Goal: Task Accomplishment & Management: Use online tool/utility

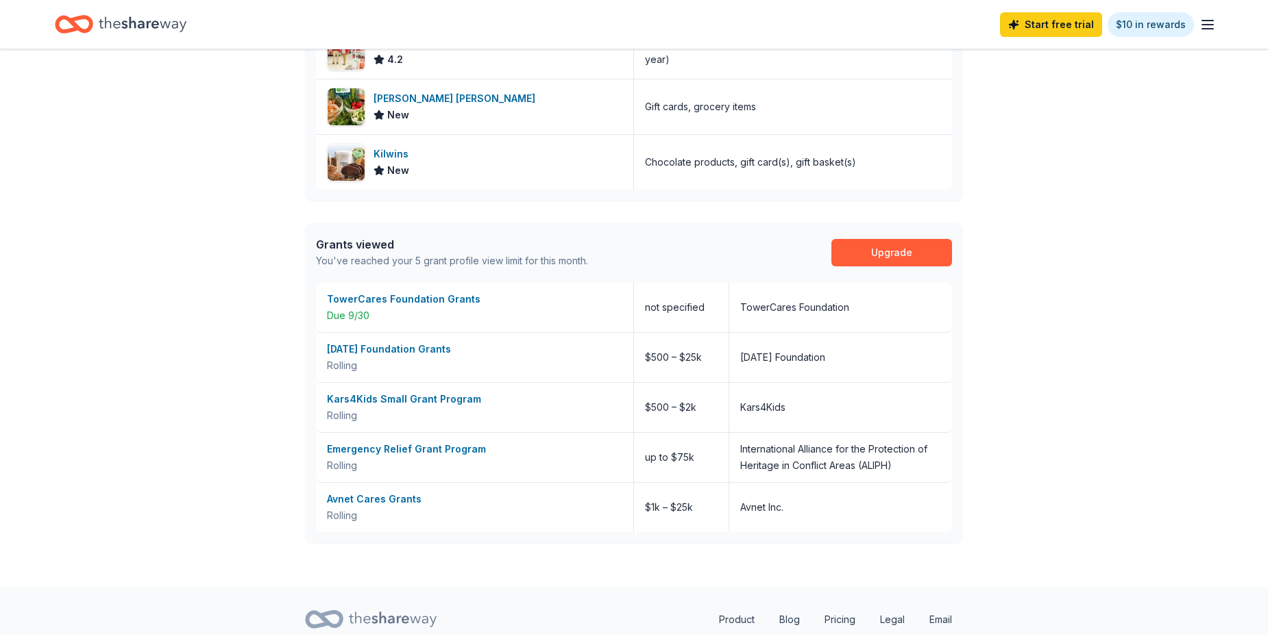
scroll to position [610, 0]
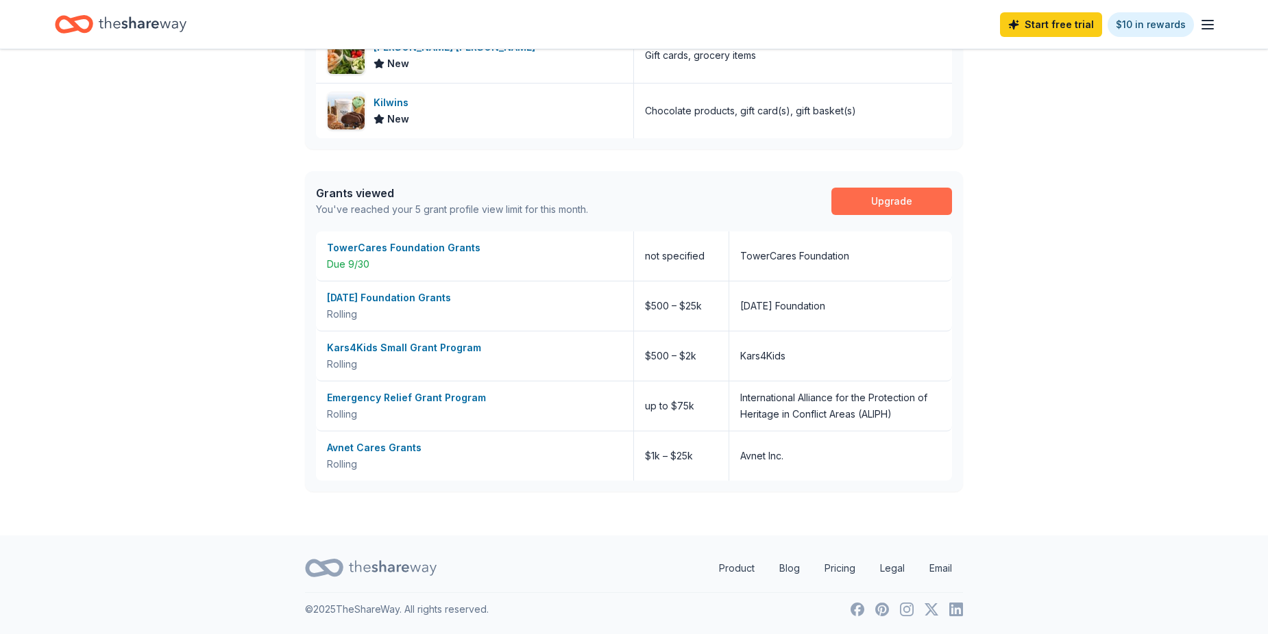
click at [908, 199] on link "Upgrade" at bounding box center [891, 201] width 121 height 27
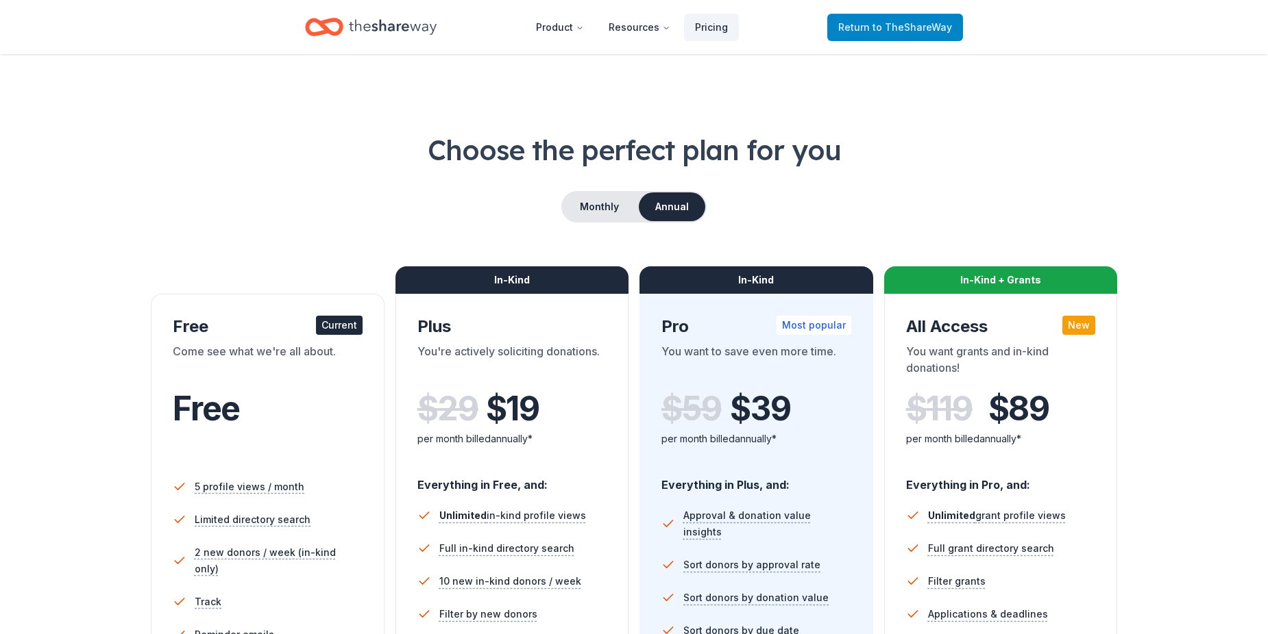
click at [908, 23] on span "to TheShareWay" at bounding box center [911, 27] width 79 height 12
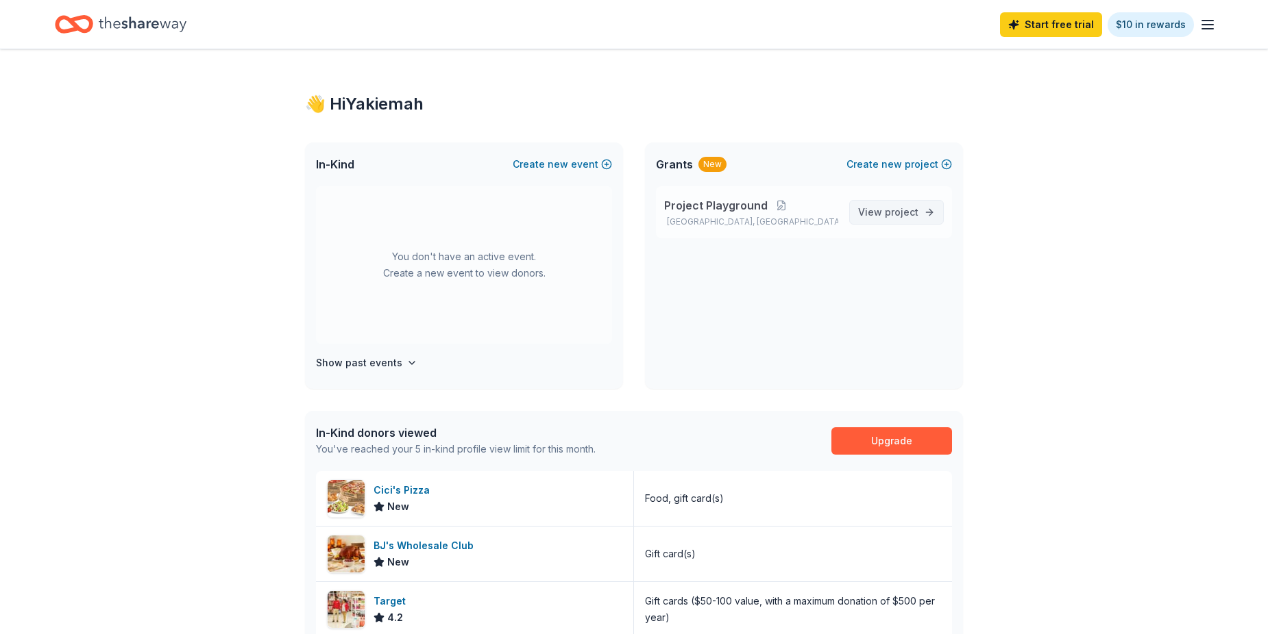
click at [917, 210] on span "project" at bounding box center [902, 212] width 34 height 12
click at [577, 163] on button "Create new event" at bounding box center [562, 164] width 99 height 16
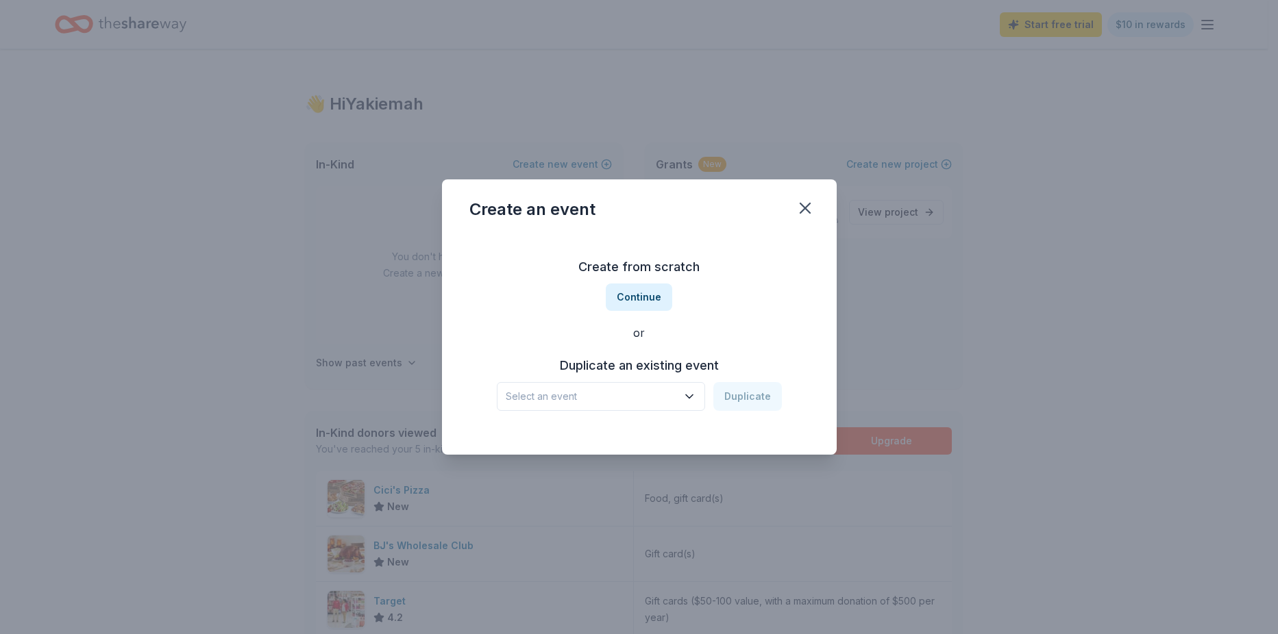
click at [693, 398] on icon "button" at bounding box center [689, 397] width 14 height 14
drag, startPoint x: 732, startPoint y: 312, endPoint x: 721, endPoint y: 317, distance: 12.3
click at [730, 313] on div "Create from scratch Continue or Duplicate an existing event Select an event Dup…" at bounding box center [639, 333] width 340 height 199
click at [511, 396] on span "Select an event" at bounding box center [591, 396] width 171 height 16
click at [541, 437] on div "Art 4 [MEDICAL_DATA]" at bounding box center [562, 433] width 103 height 16
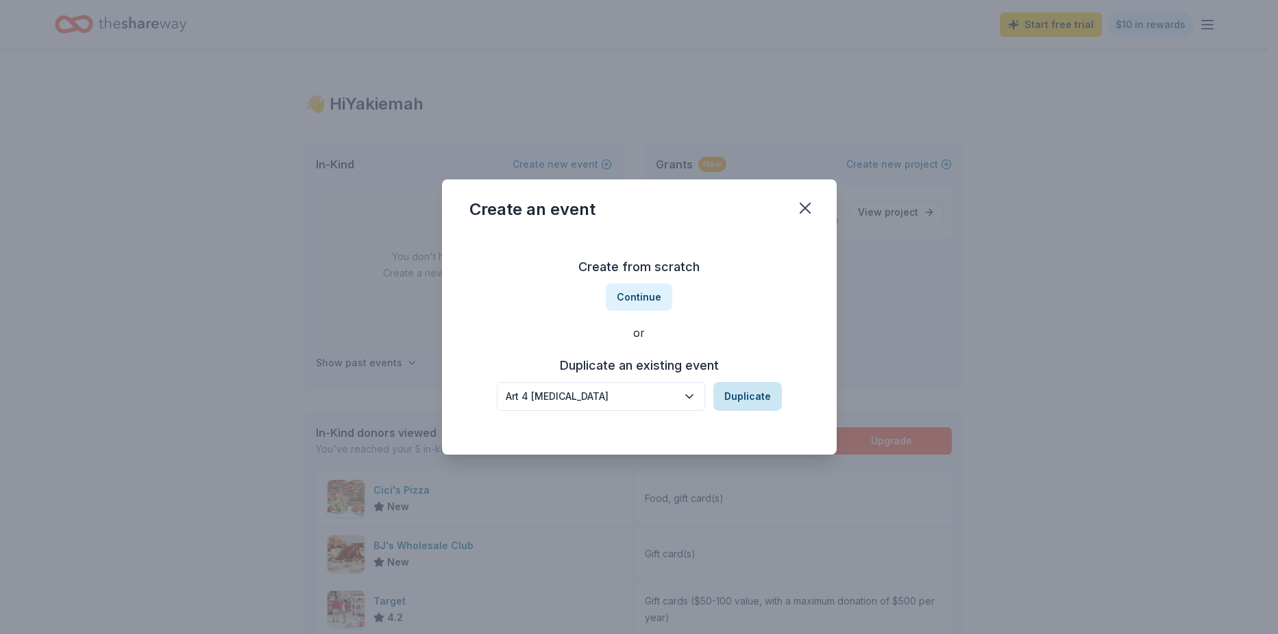
click at [763, 403] on button "Duplicate" at bounding box center [747, 396] width 69 height 29
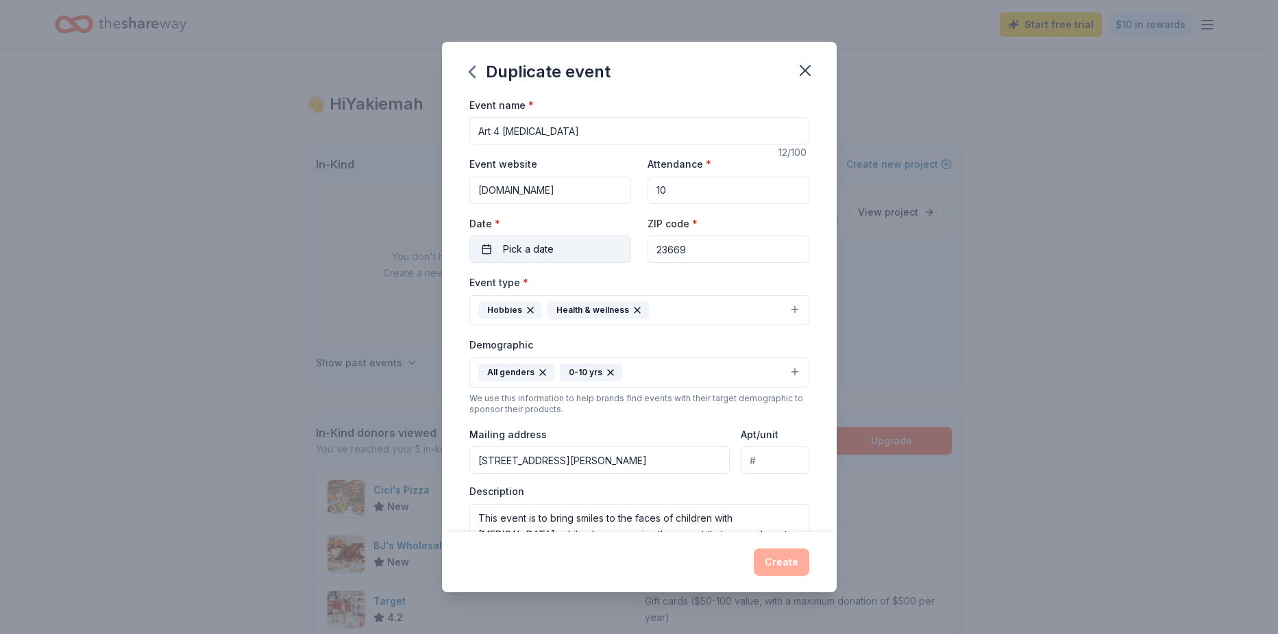
click at [504, 256] on span "Pick a date" at bounding box center [528, 249] width 51 height 16
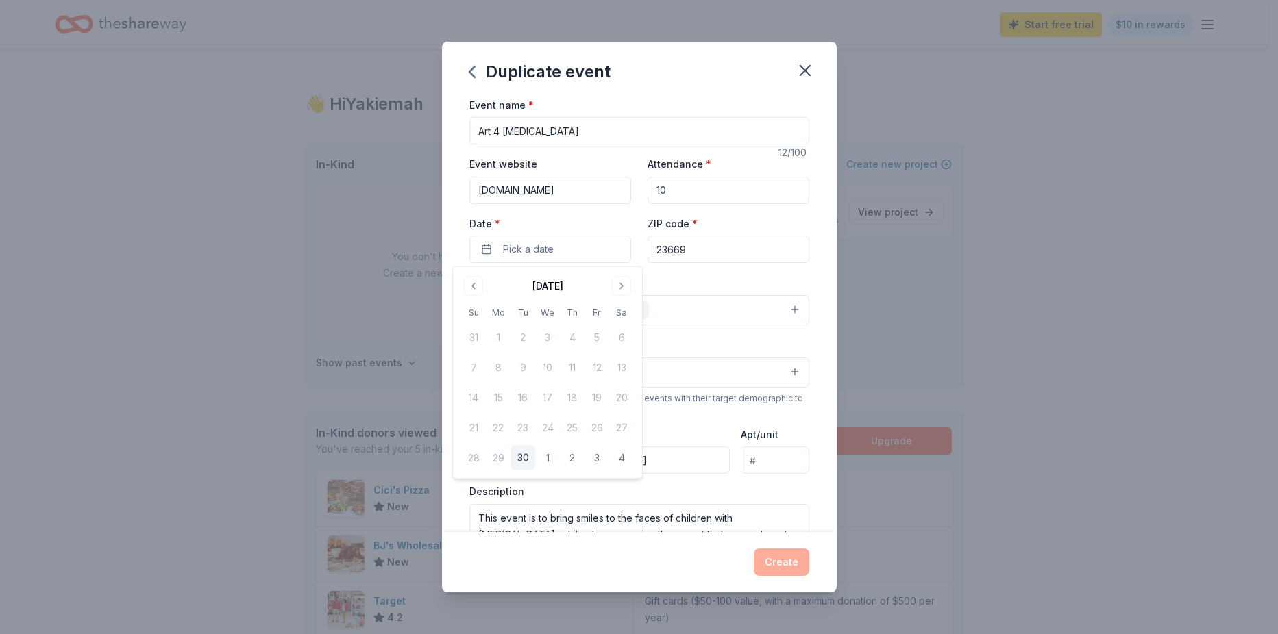
click at [528, 466] on button "30" at bounding box center [522, 458] width 25 height 25
click at [928, 439] on div "Duplicate event Event name * Art 4 Autism 12 /100 Event website autismcareclub.…" at bounding box center [639, 317] width 1278 height 634
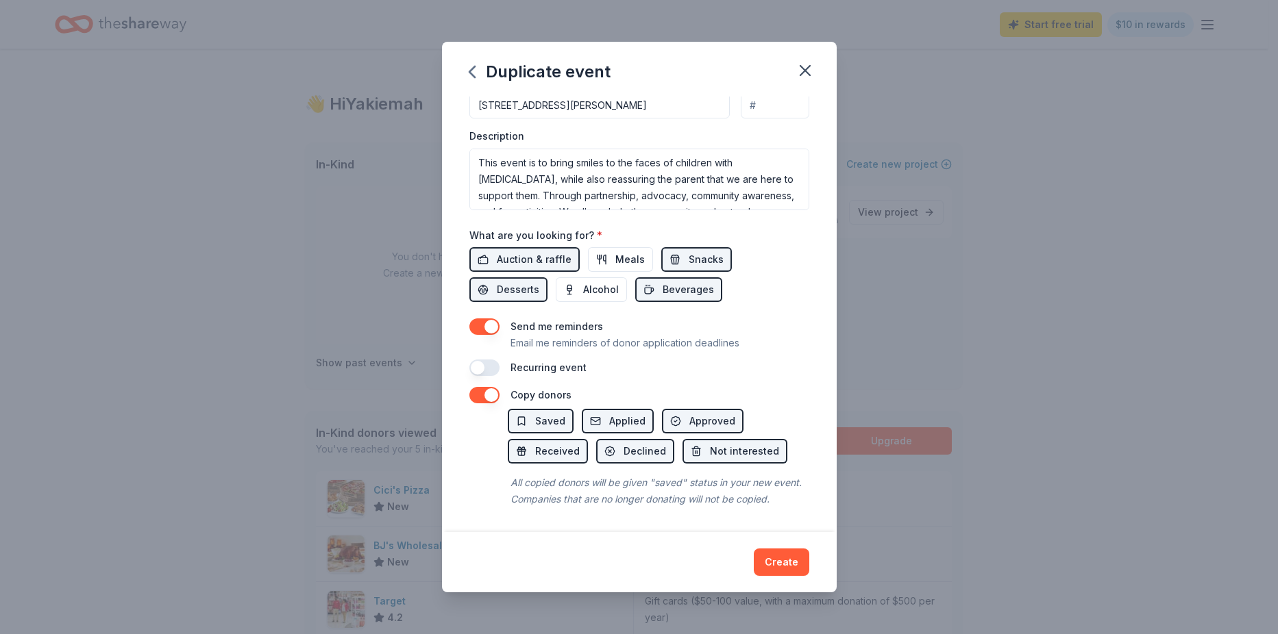
scroll to position [372, 0]
click at [628, 251] on span "Meals" at bounding box center [629, 259] width 29 height 16
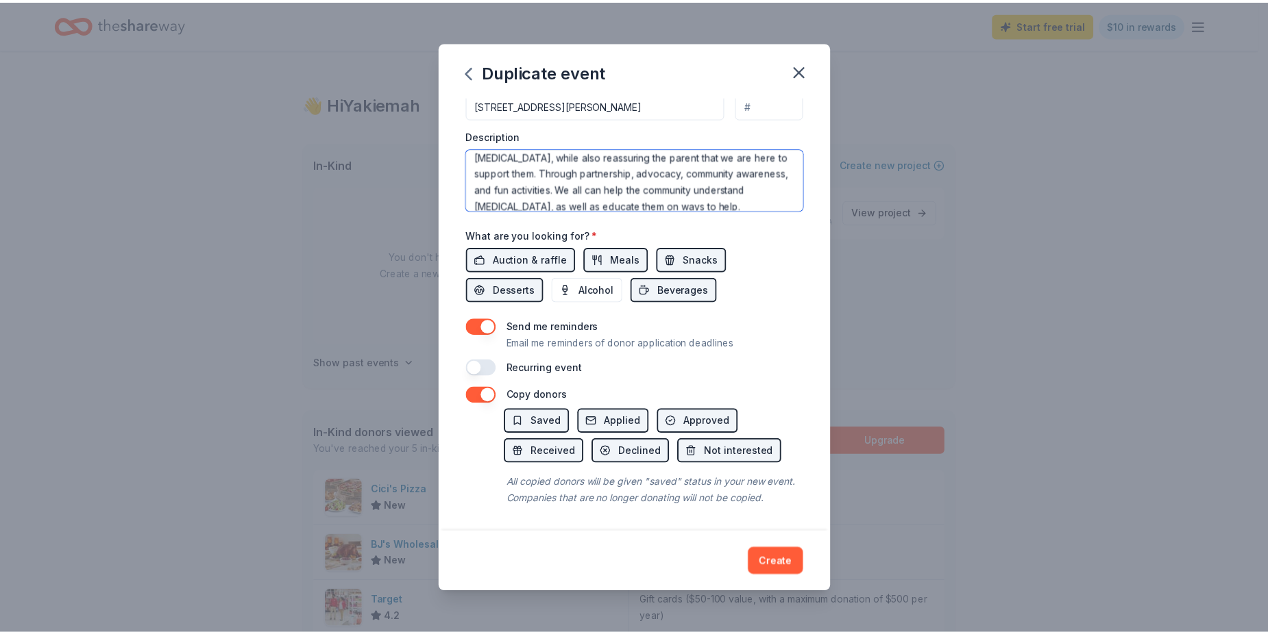
scroll to position [0, 0]
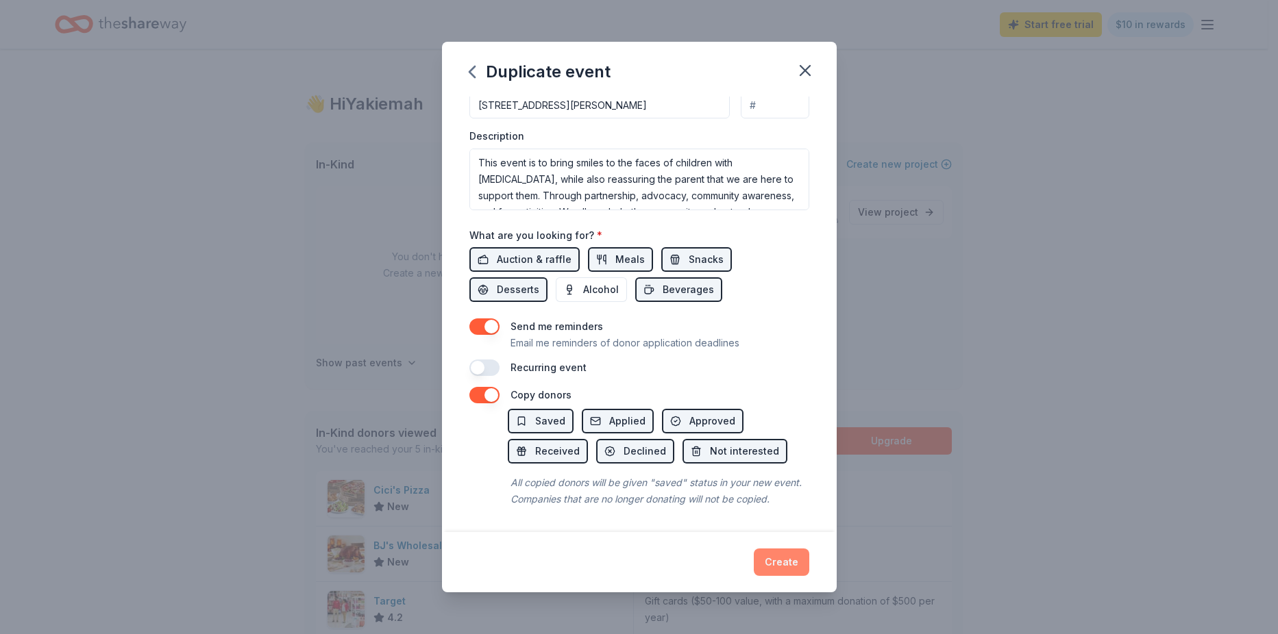
click at [780, 567] on button "Create" at bounding box center [781, 562] width 55 height 27
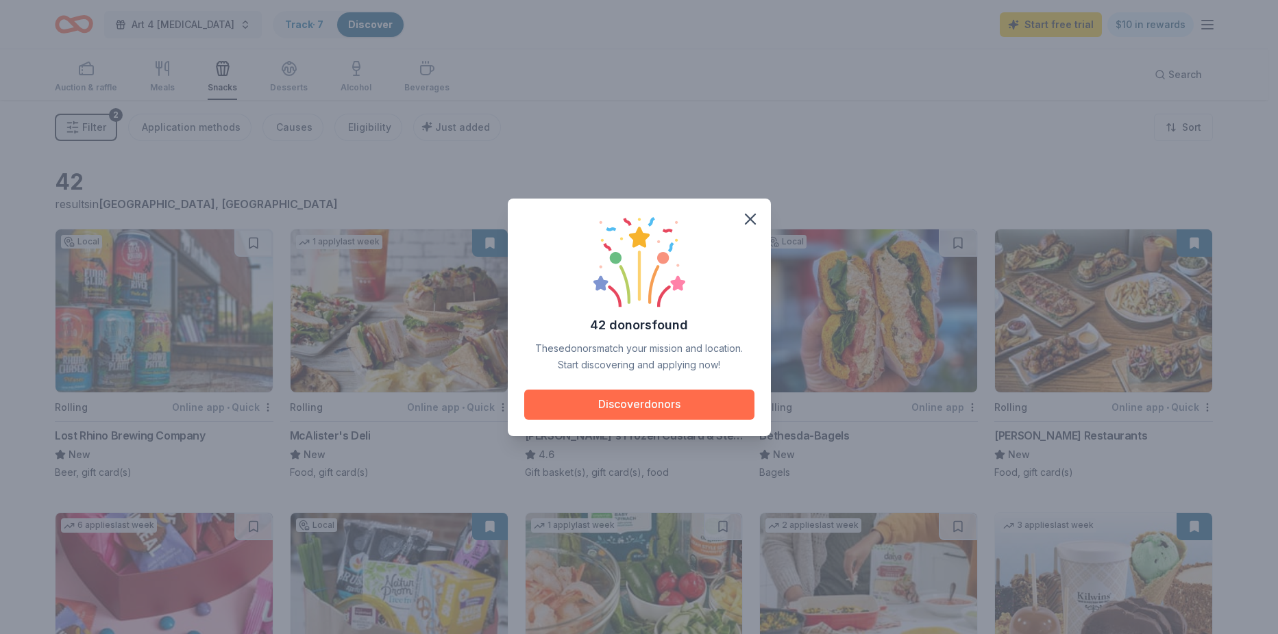
click at [657, 409] on button "Discover donors" at bounding box center [639, 405] width 230 height 30
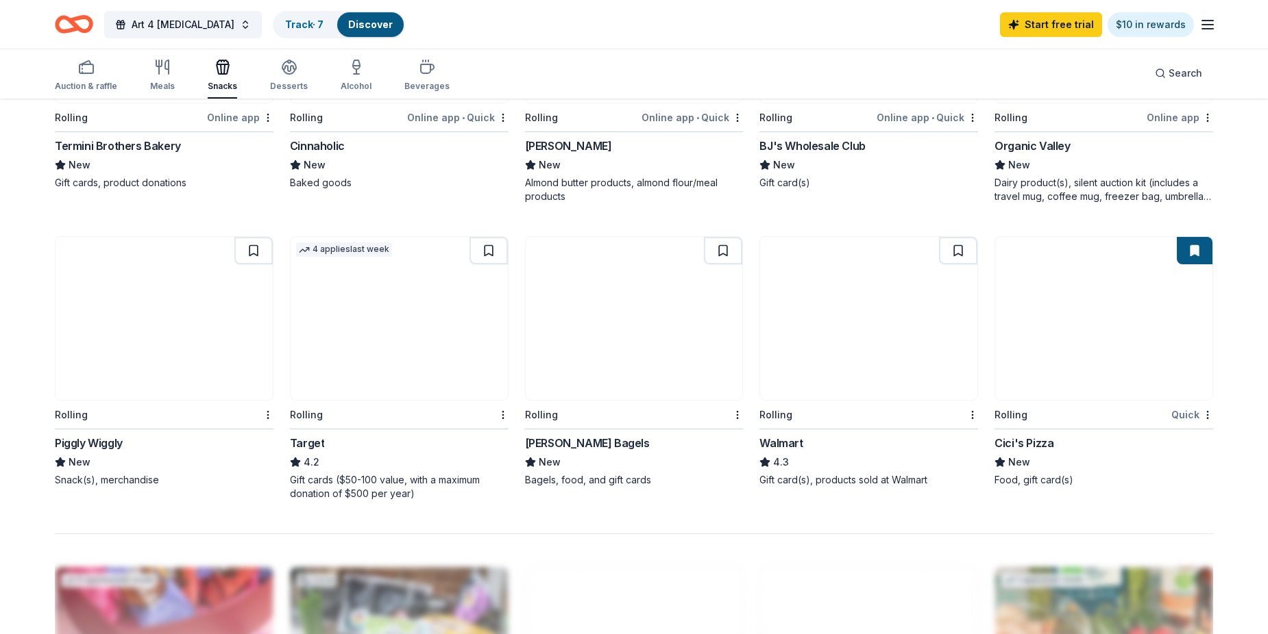
scroll to position [959, 0]
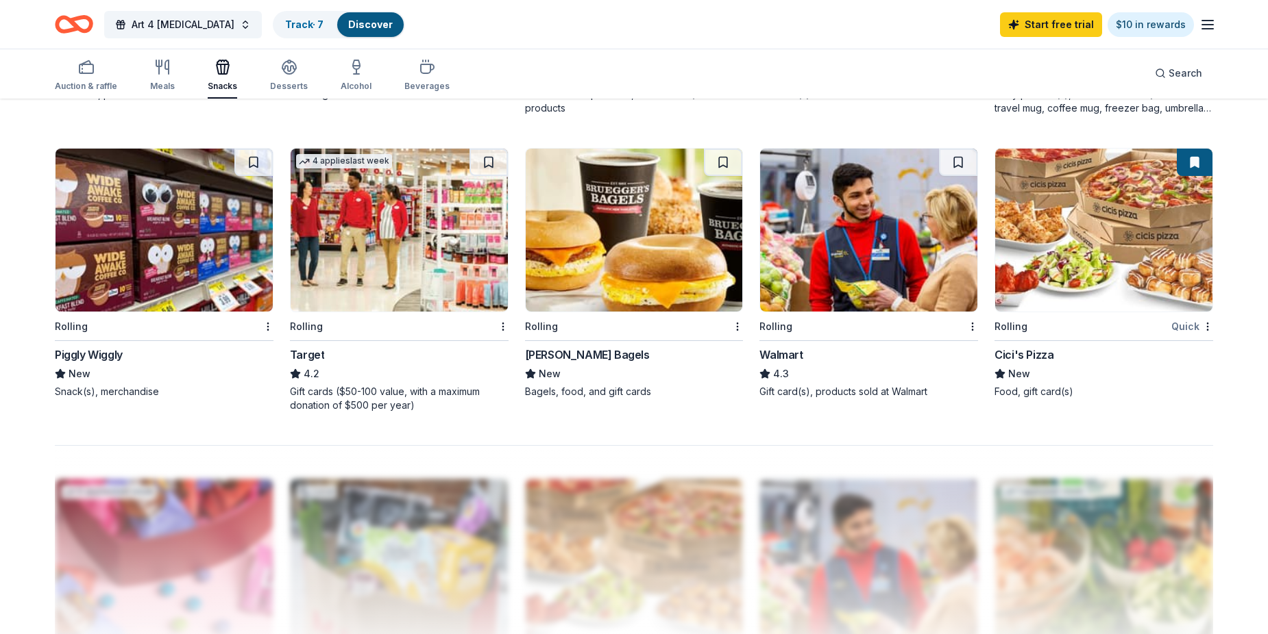
click at [172, 251] on img at bounding box center [163, 230] width 217 height 163
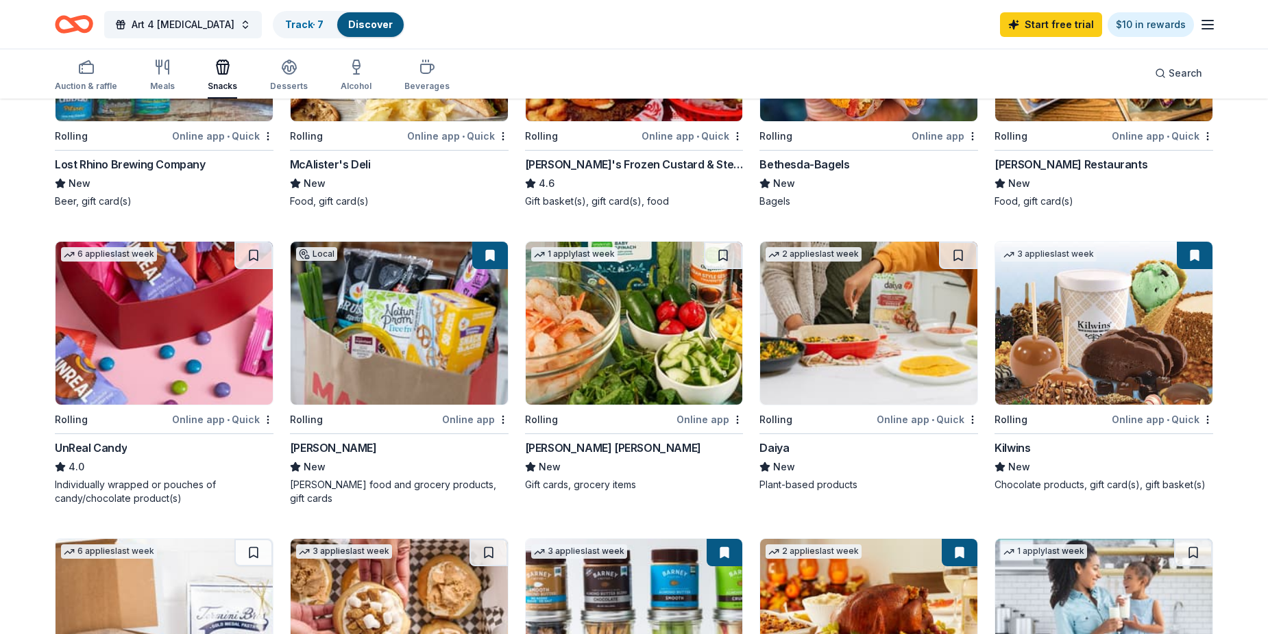
scroll to position [343, 0]
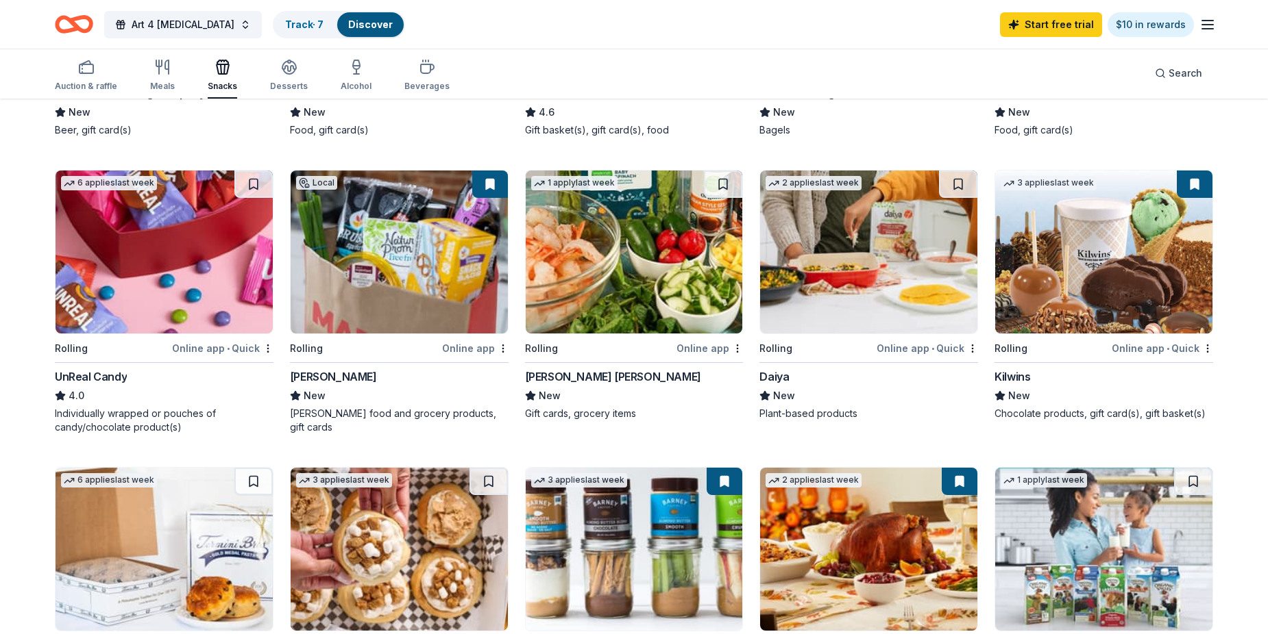
click at [893, 277] on img at bounding box center [868, 252] width 217 height 163
click at [285, 27] on link "Track · 7" at bounding box center [304, 24] width 38 height 12
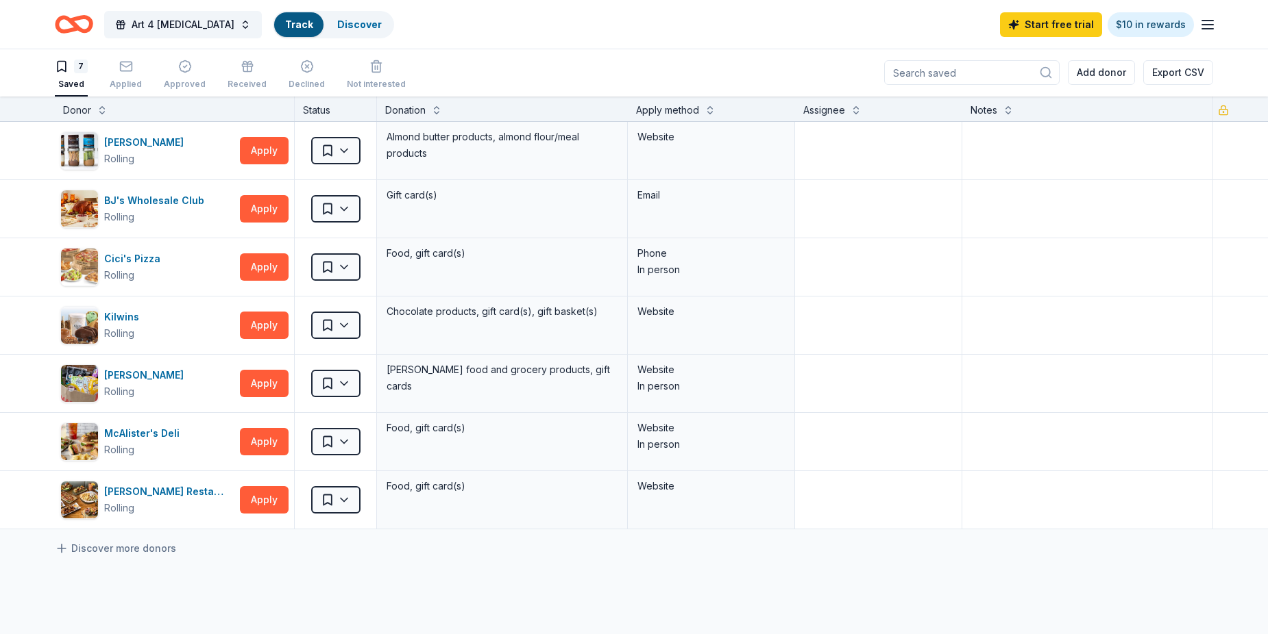
scroll to position [1, 0]
click at [255, 149] on button "Apply" at bounding box center [264, 150] width 49 height 27
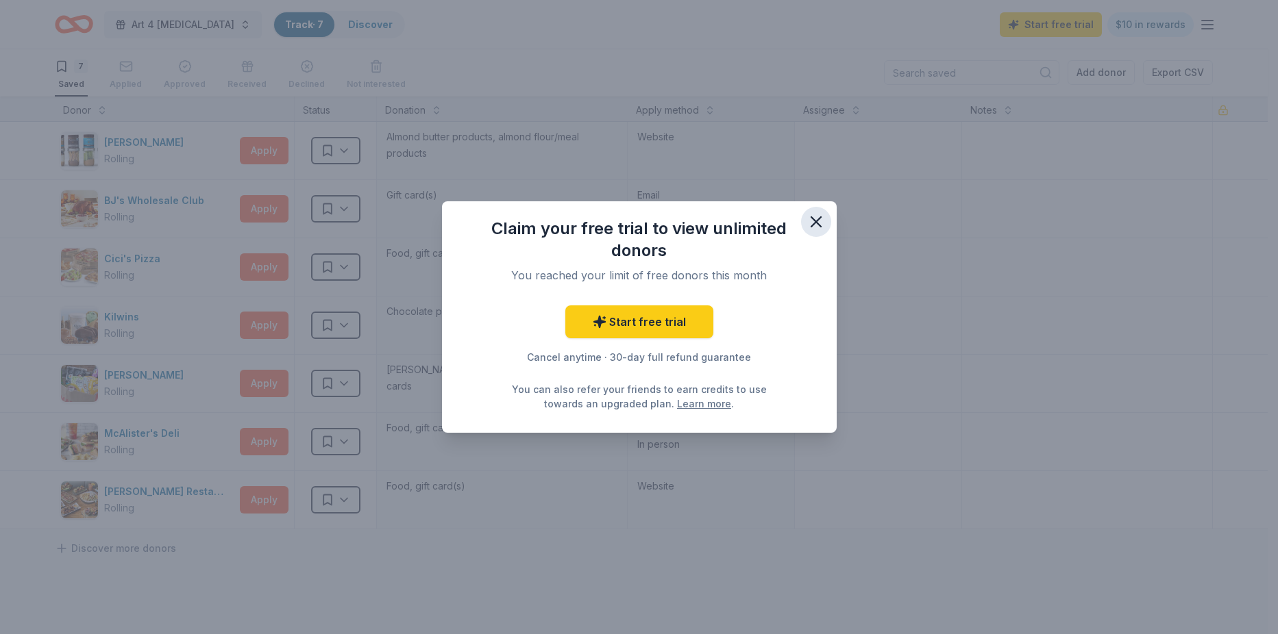
click at [817, 226] on icon "button" at bounding box center [815, 221] width 19 height 19
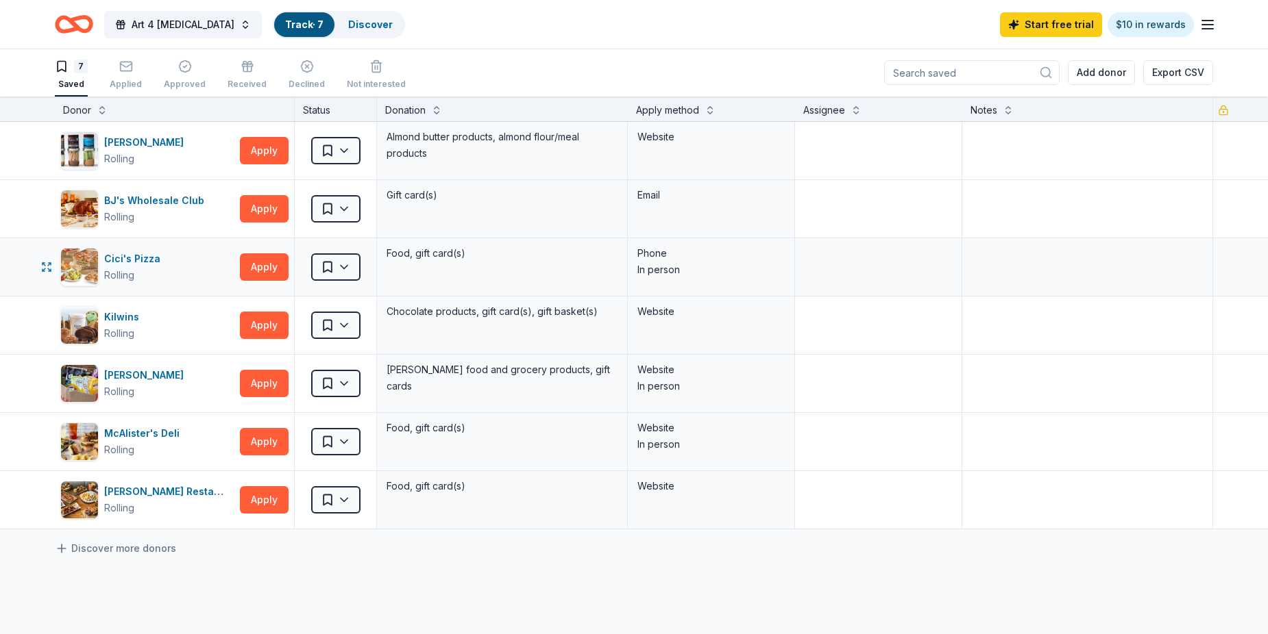
scroll to position [0, 0]
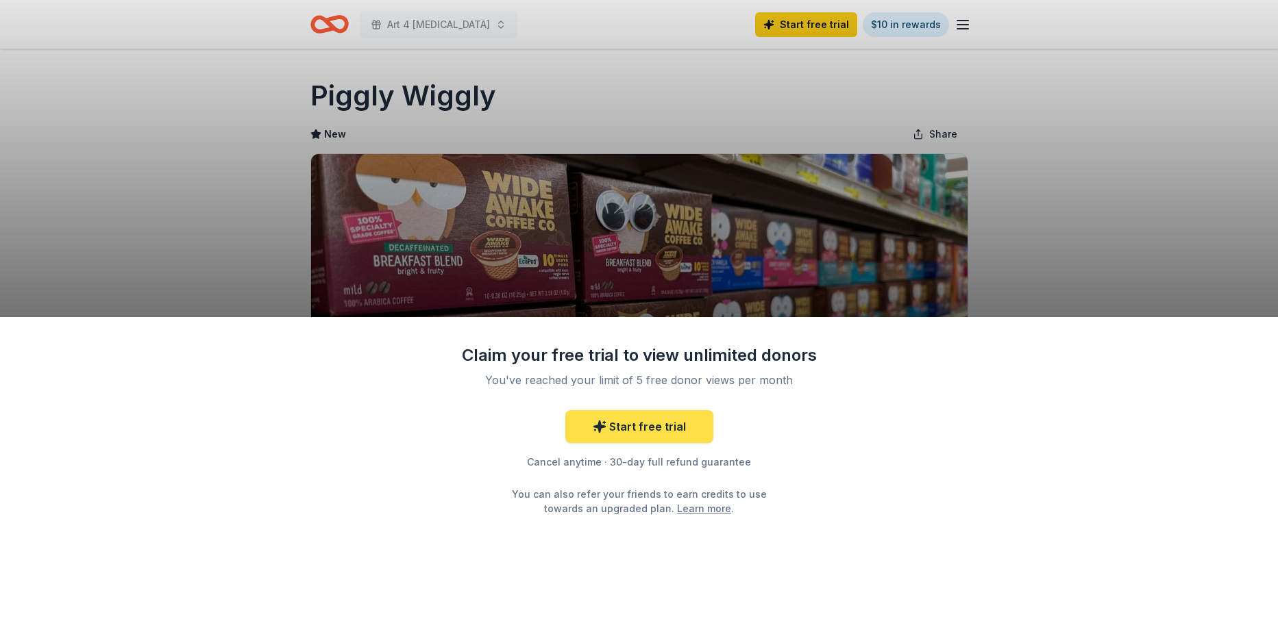
click at [647, 434] on link "Start free trial" at bounding box center [639, 426] width 148 height 33
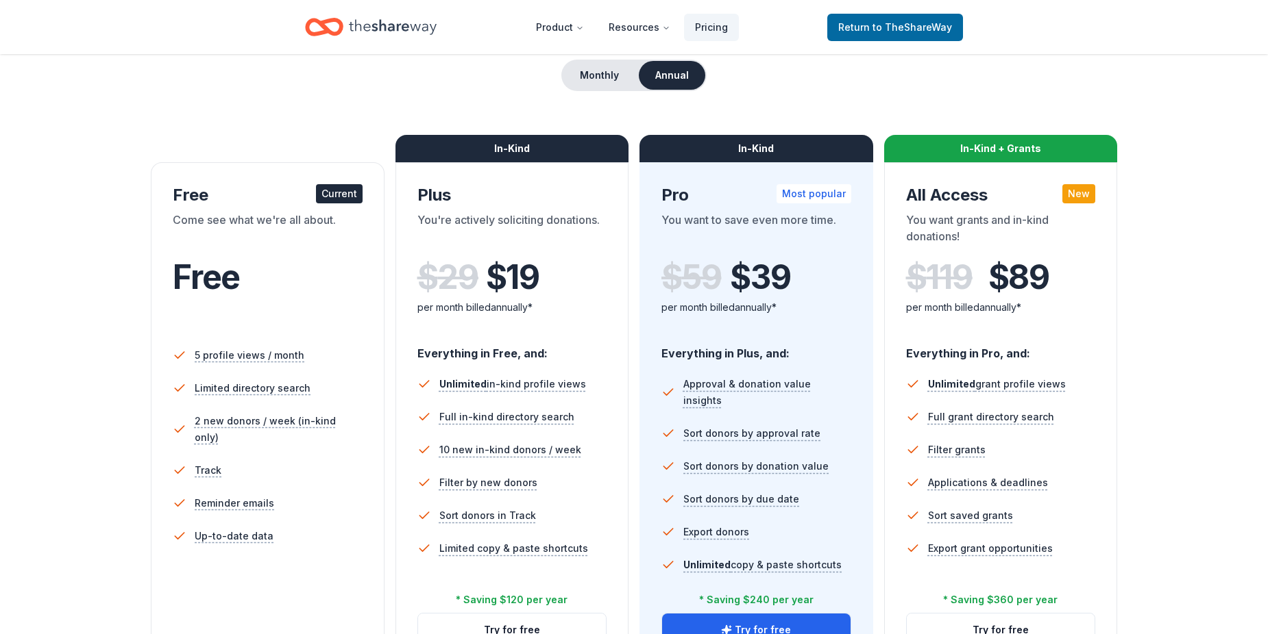
scroll to position [137, 0]
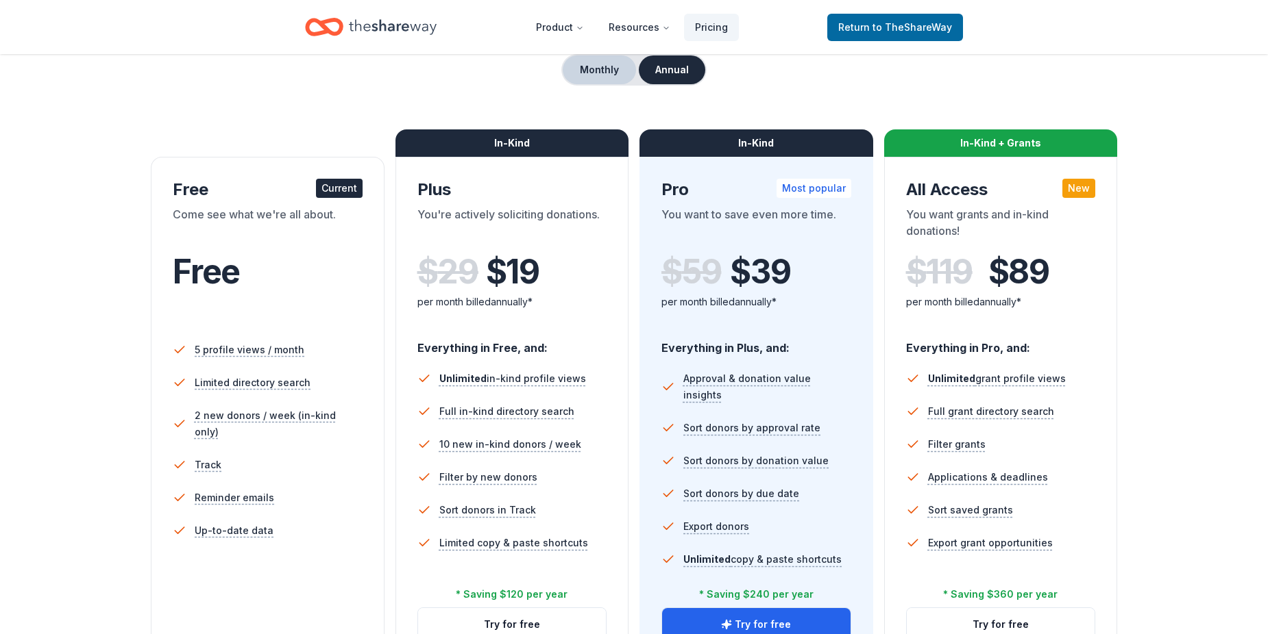
click at [598, 71] on button "Monthly" at bounding box center [599, 69] width 73 height 29
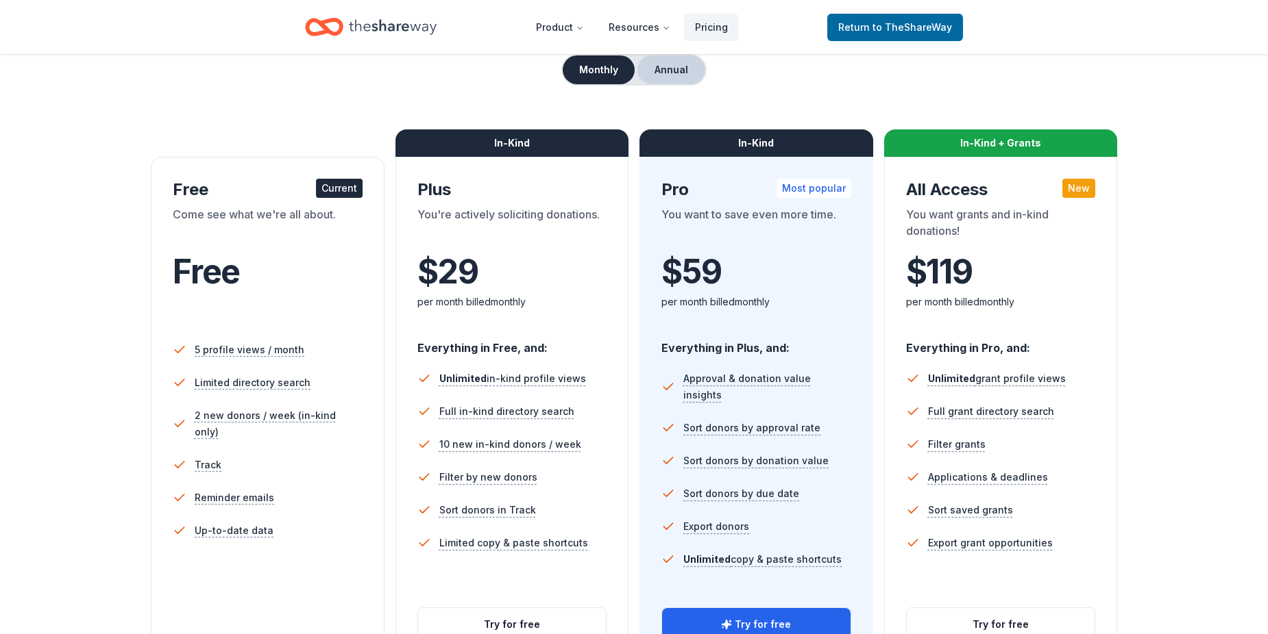
click at [694, 73] on button "Annual" at bounding box center [671, 69] width 68 height 29
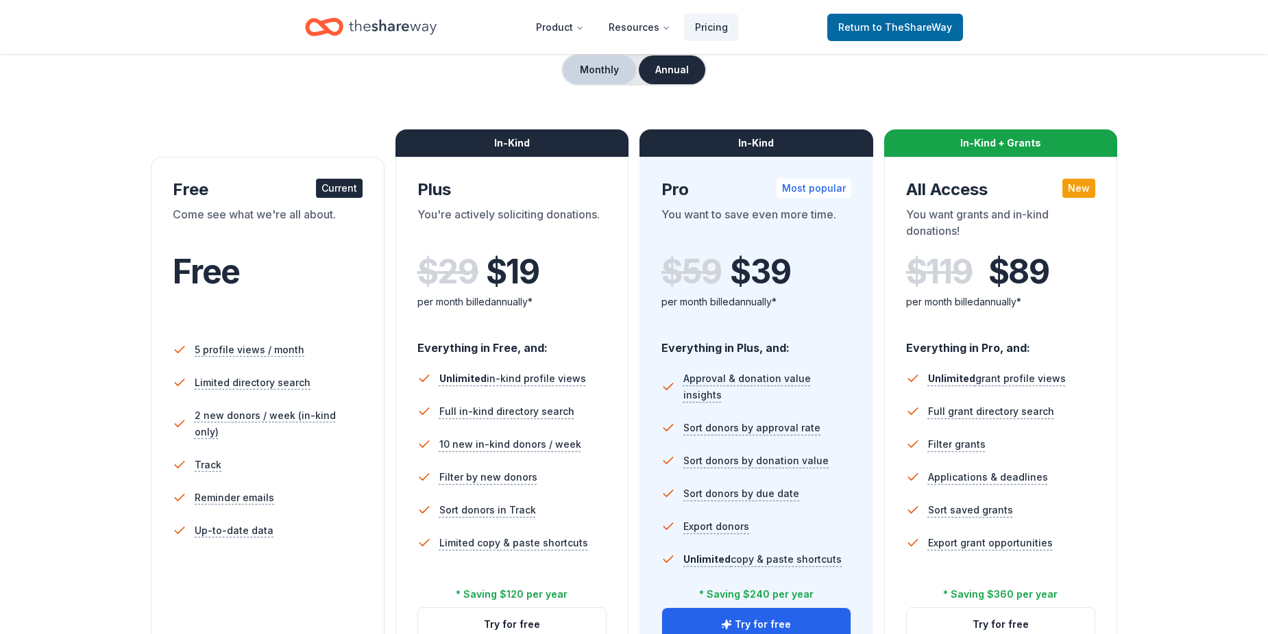
click at [603, 66] on button "Monthly" at bounding box center [599, 69] width 73 height 29
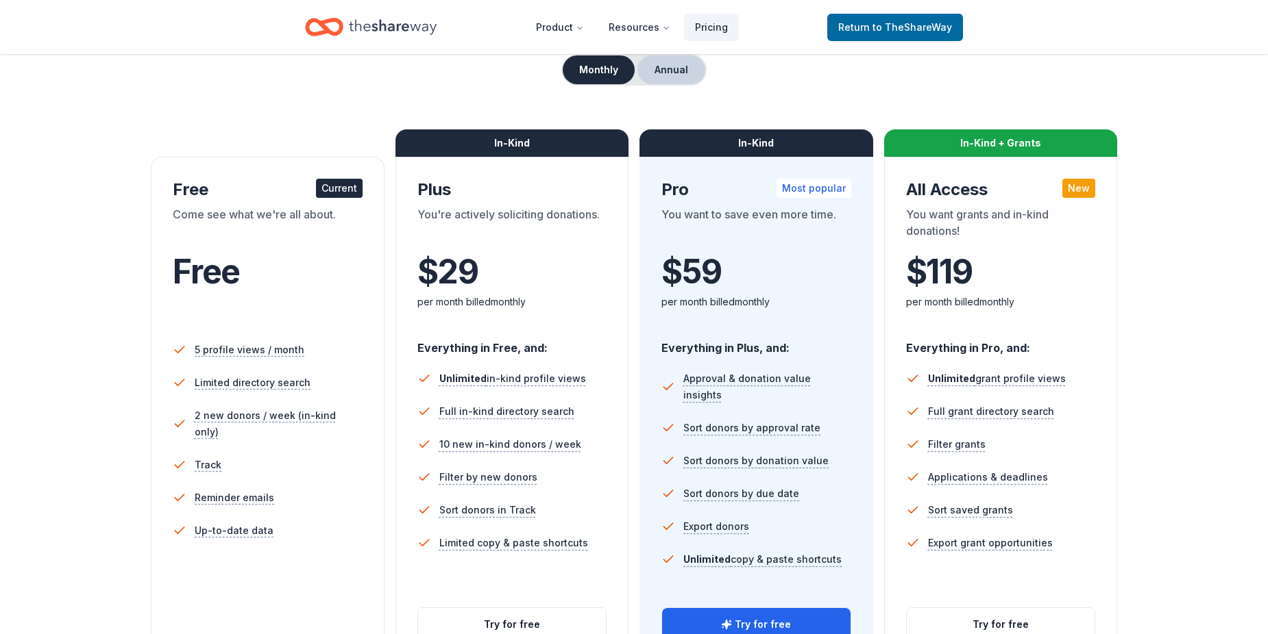
click at [675, 73] on button "Annual" at bounding box center [671, 69] width 68 height 29
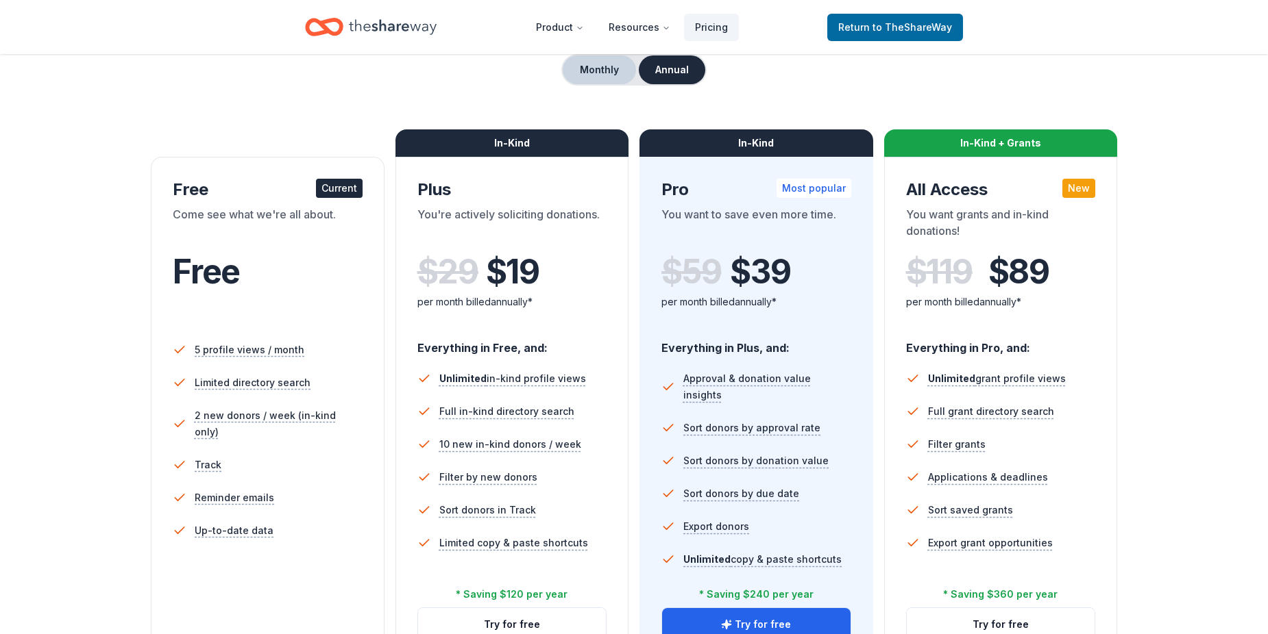
click at [612, 77] on button "Monthly" at bounding box center [599, 69] width 73 height 29
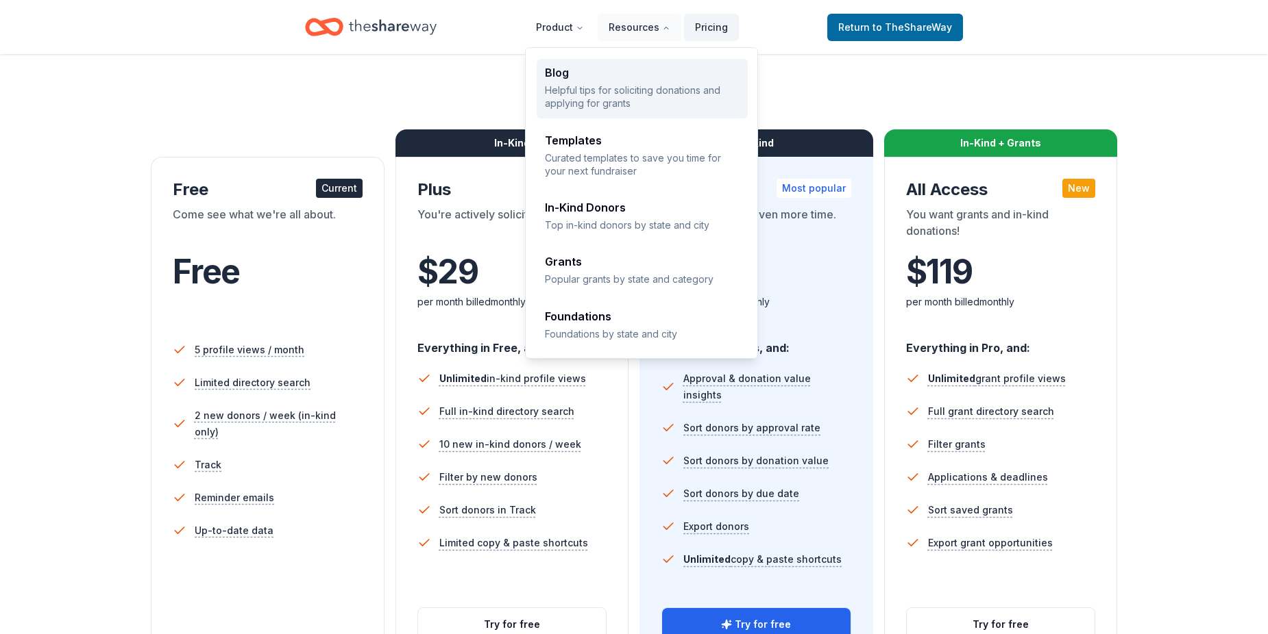
click at [664, 69] on div "Blog" at bounding box center [642, 72] width 195 height 11
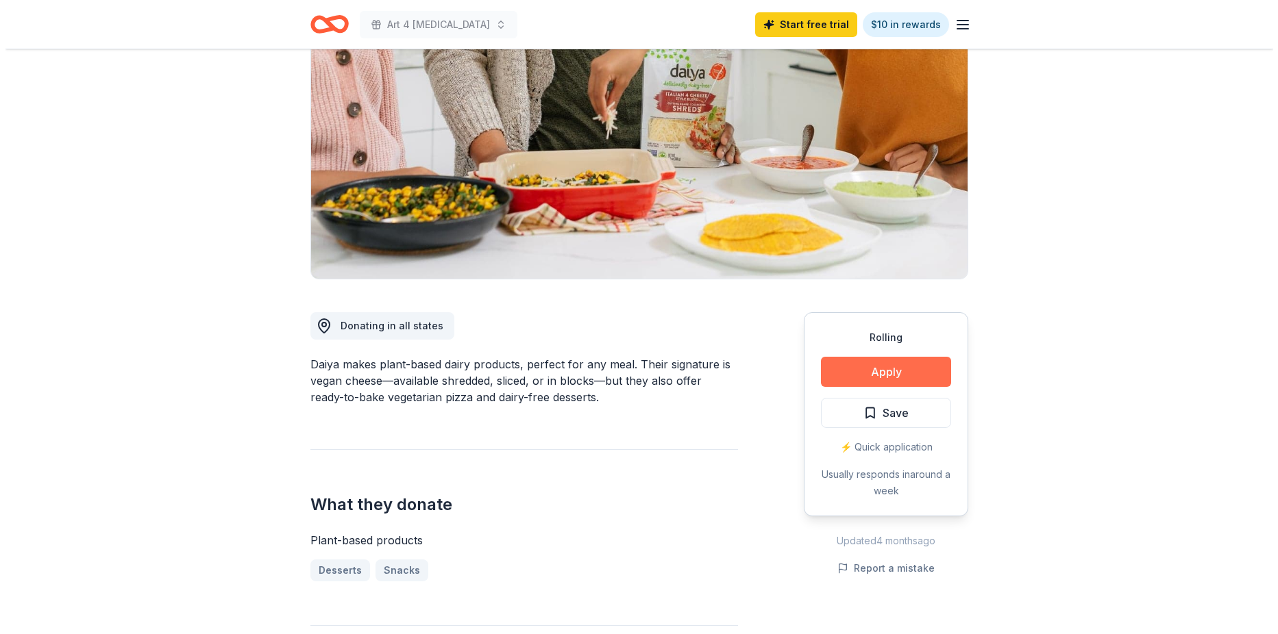
scroll to position [137, 0]
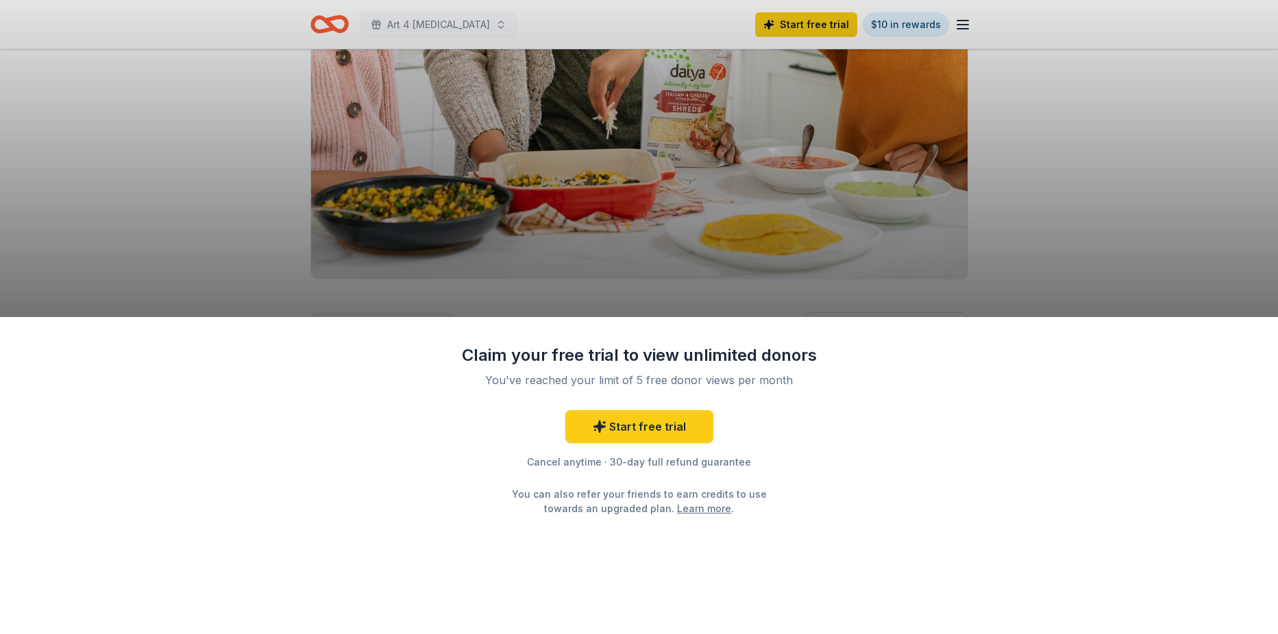
click at [1089, 152] on div "Claim your free trial to view unlimited donors You've reached your limit of 5 f…" at bounding box center [639, 317] width 1278 height 634
